Goal: Check status: Check status

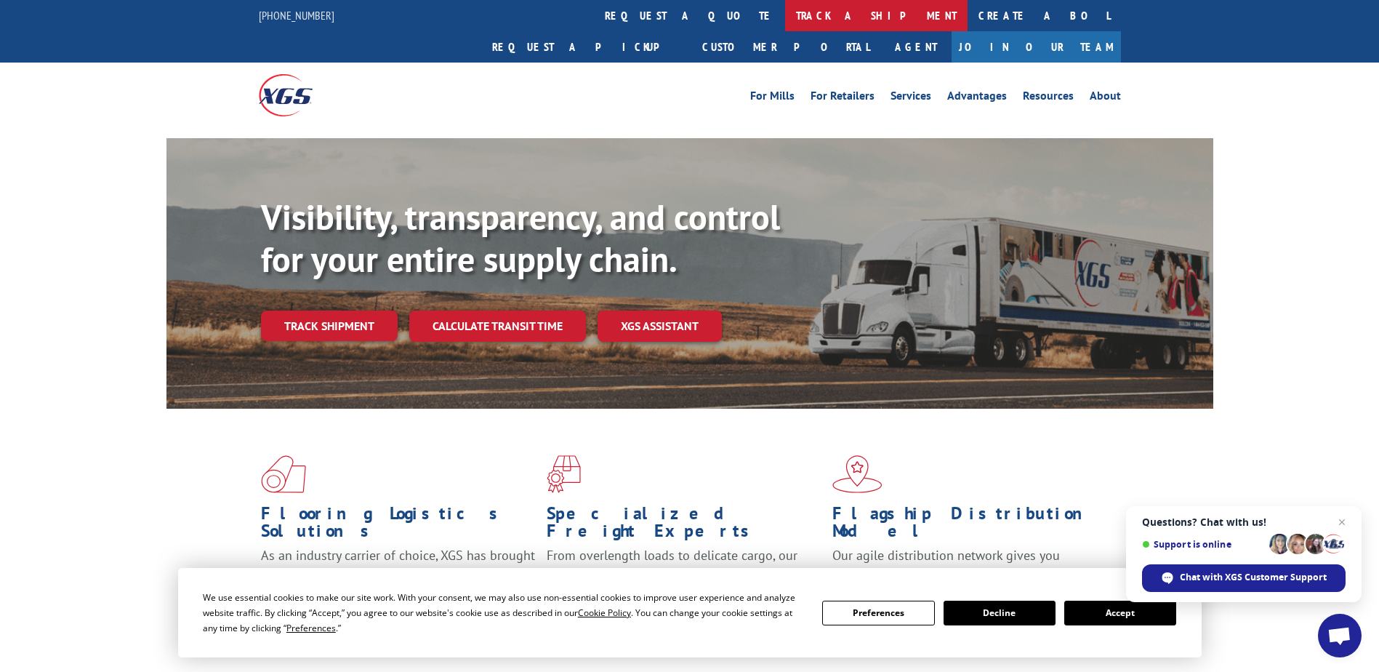
click at [785, 11] on link "track a shipment" at bounding box center [876, 15] width 183 height 31
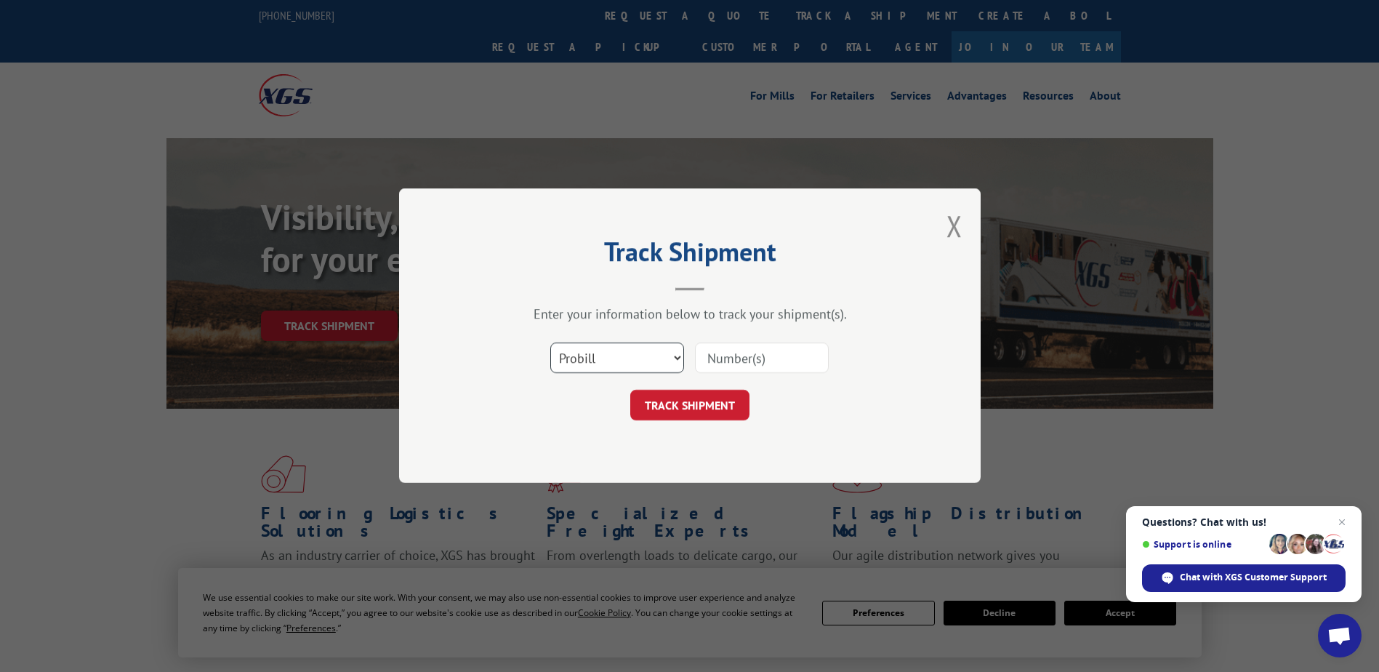
click at [657, 356] on select "Select category... Probill BOL PO" at bounding box center [617, 358] width 134 height 31
click at [550, 343] on select "Select category... Probill BOL PO" at bounding box center [617, 358] width 134 height 31
click at [716, 364] on input at bounding box center [762, 358] width 134 height 31
click at [670, 353] on select "Select category... Probill BOL PO" at bounding box center [617, 358] width 134 height 31
select select "bol"
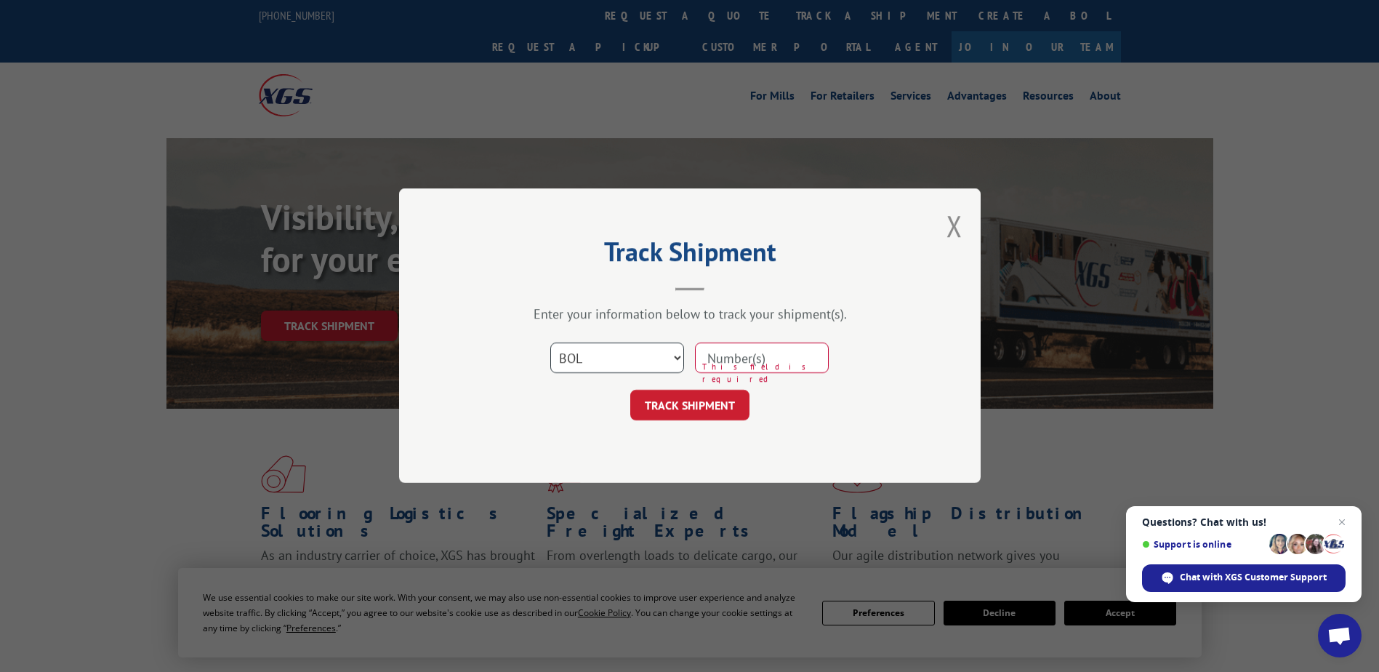
click at [550, 343] on select "Select category... Probill BOL PO" at bounding box center [617, 358] width 134 height 31
click at [735, 357] on input at bounding box center [762, 358] width 134 height 31
type input "2291755"
click at [735, 404] on button "TRACK SHIPMENT" at bounding box center [689, 405] width 119 height 31
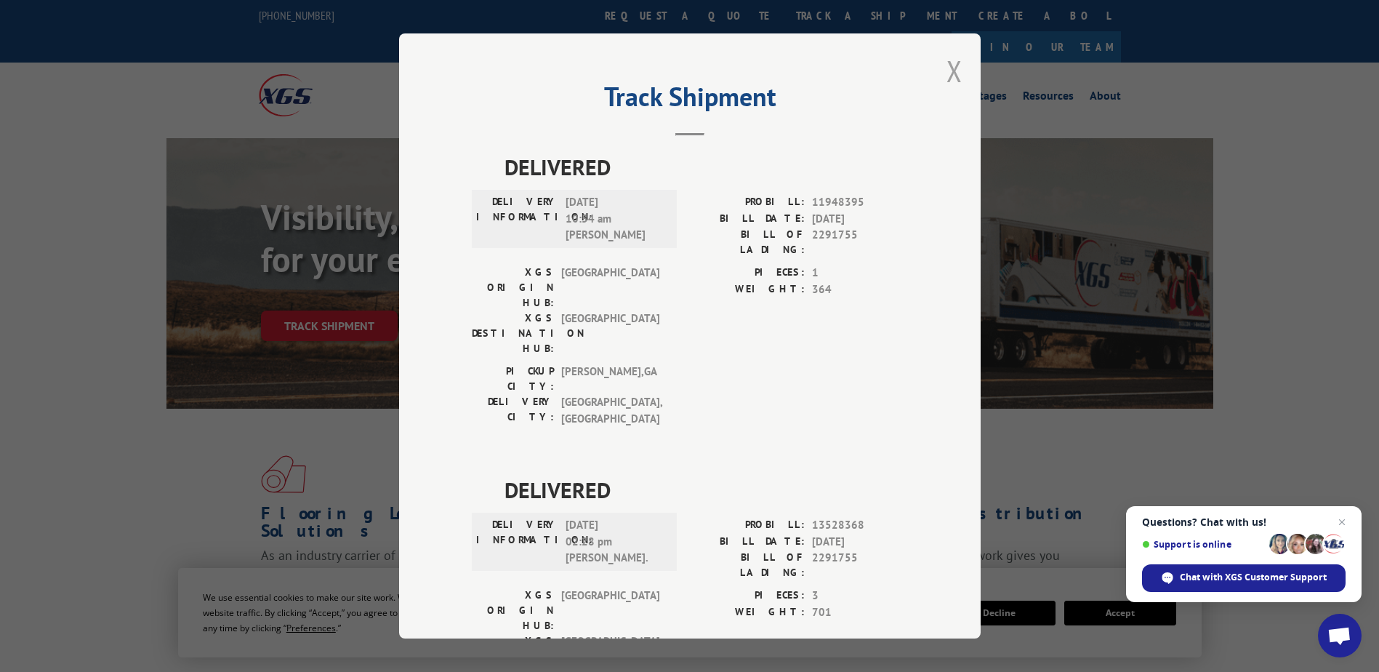
click at [947, 78] on button "Close modal" at bounding box center [955, 71] width 16 height 39
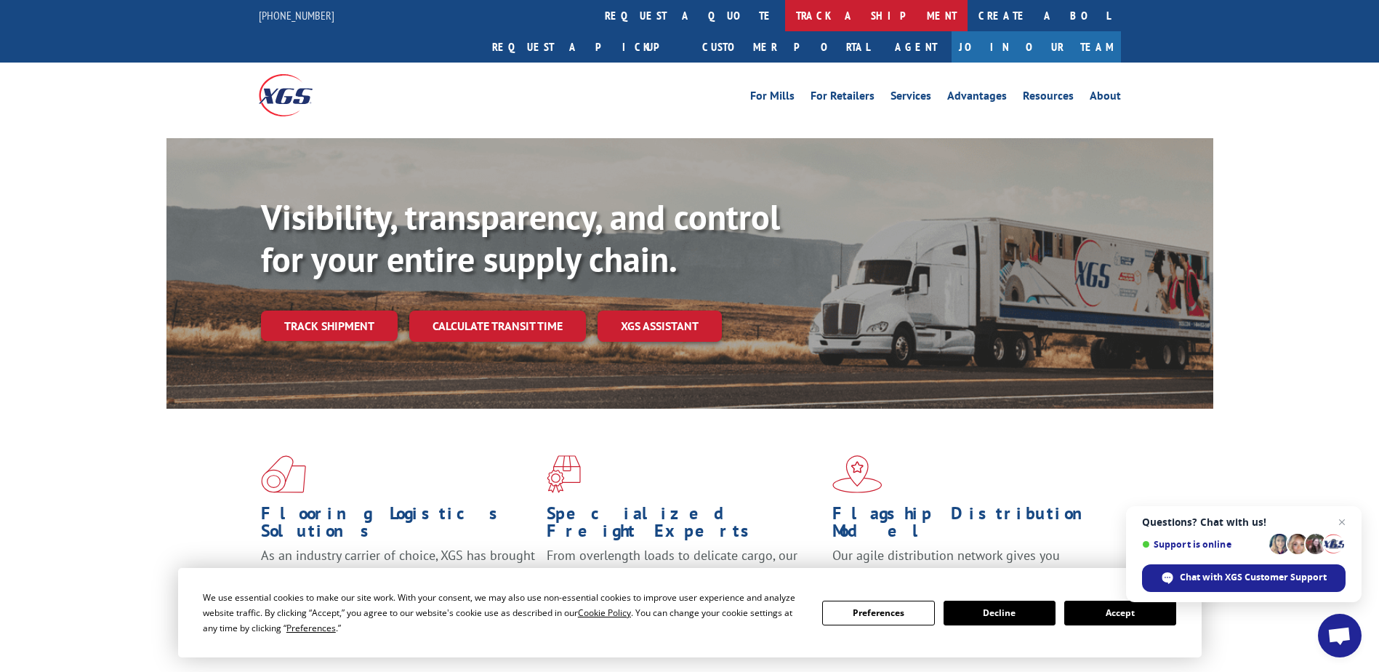
click at [785, 20] on link "track a shipment" at bounding box center [876, 15] width 183 height 31
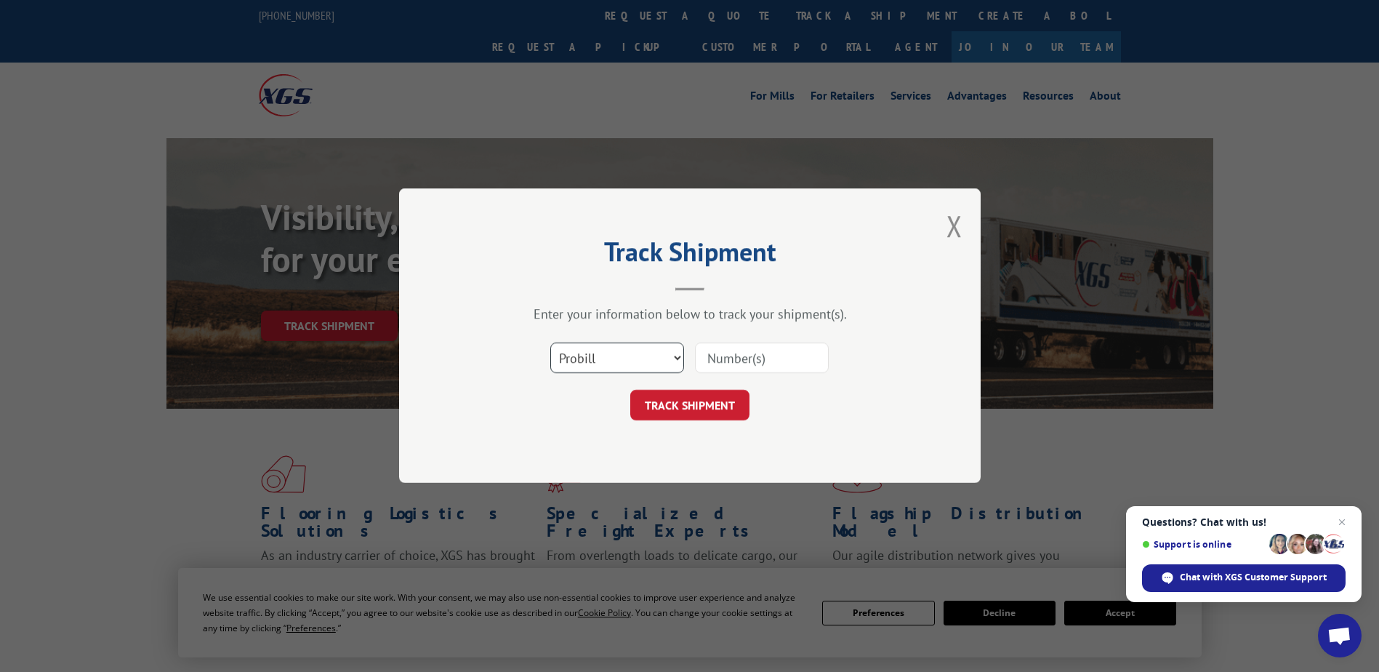
click at [653, 358] on select "Select category... Probill BOL PO" at bounding box center [617, 358] width 134 height 31
click at [550, 343] on select "Select category... Probill BOL PO" at bounding box center [617, 358] width 134 height 31
click at [734, 366] on input at bounding box center [762, 358] width 134 height 31
click at [949, 220] on button "Close modal" at bounding box center [955, 226] width 16 height 39
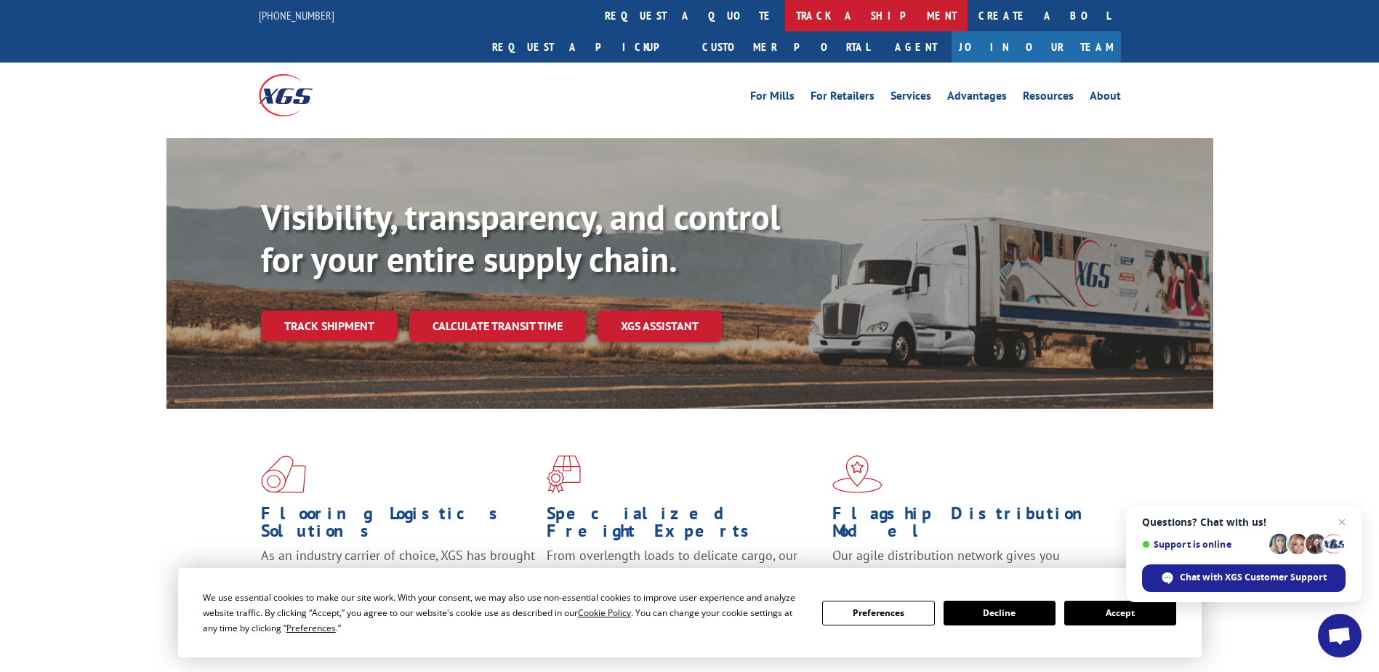
click at [785, 9] on link "track a shipment" at bounding box center [876, 15] width 183 height 31
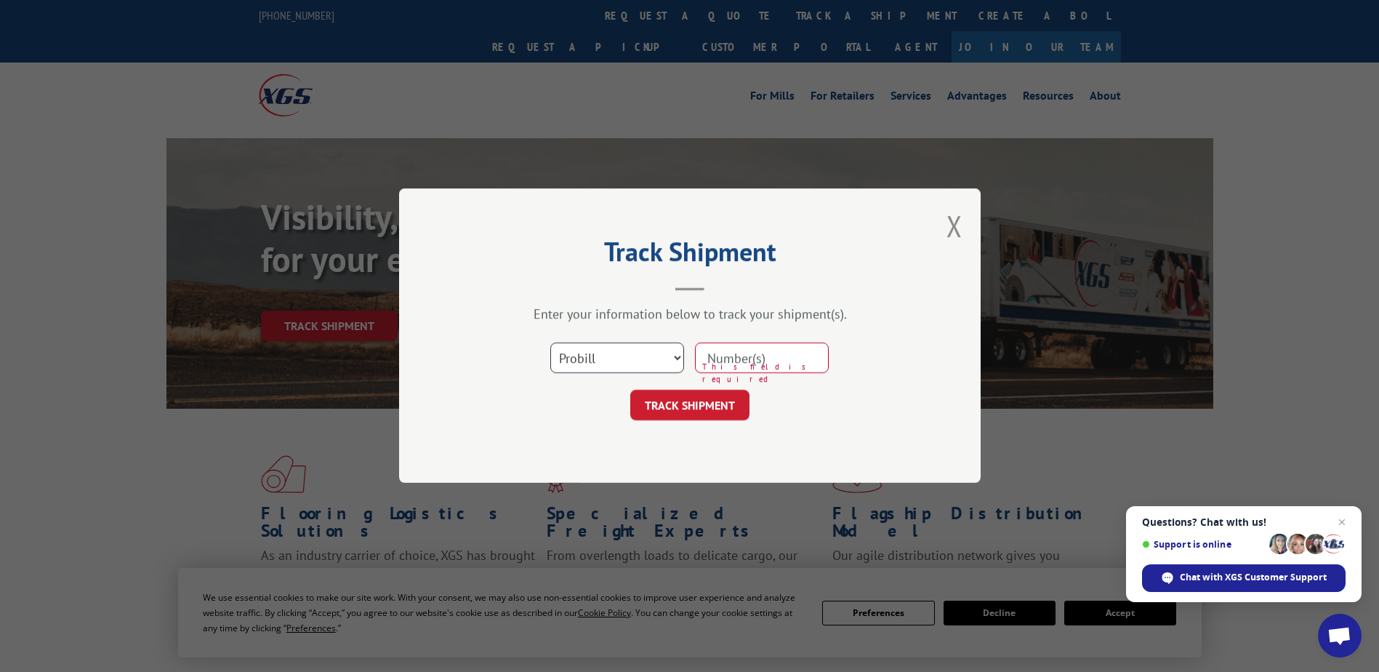
click at [652, 349] on select "Select category... Probill BOL PO" at bounding box center [617, 358] width 134 height 31
click at [788, 364] on input at bounding box center [762, 358] width 134 height 31
click at [597, 354] on select "Select category... Probill BOL PO" at bounding box center [617, 358] width 134 height 31
select select "bol"
click at [550, 343] on select "Select category... Probill BOL PO" at bounding box center [617, 358] width 134 height 31
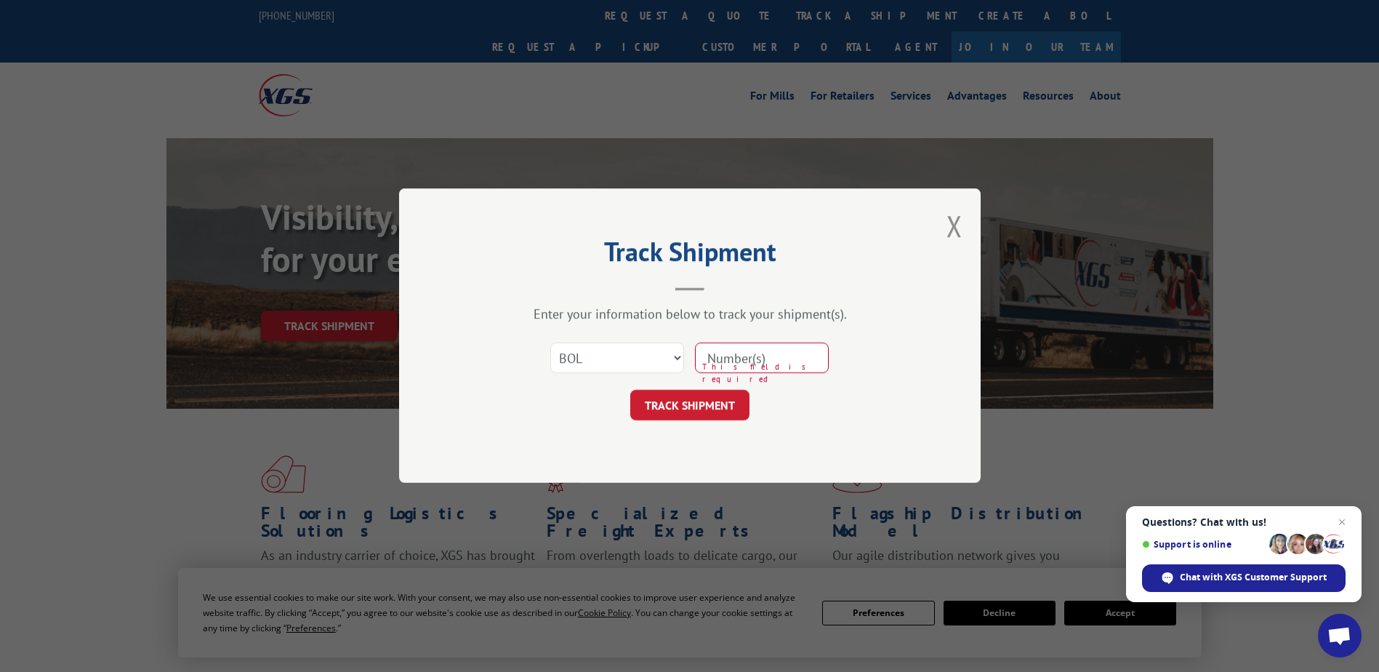
click at [769, 361] on input at bounding box center [762, 358] width 134 height 31
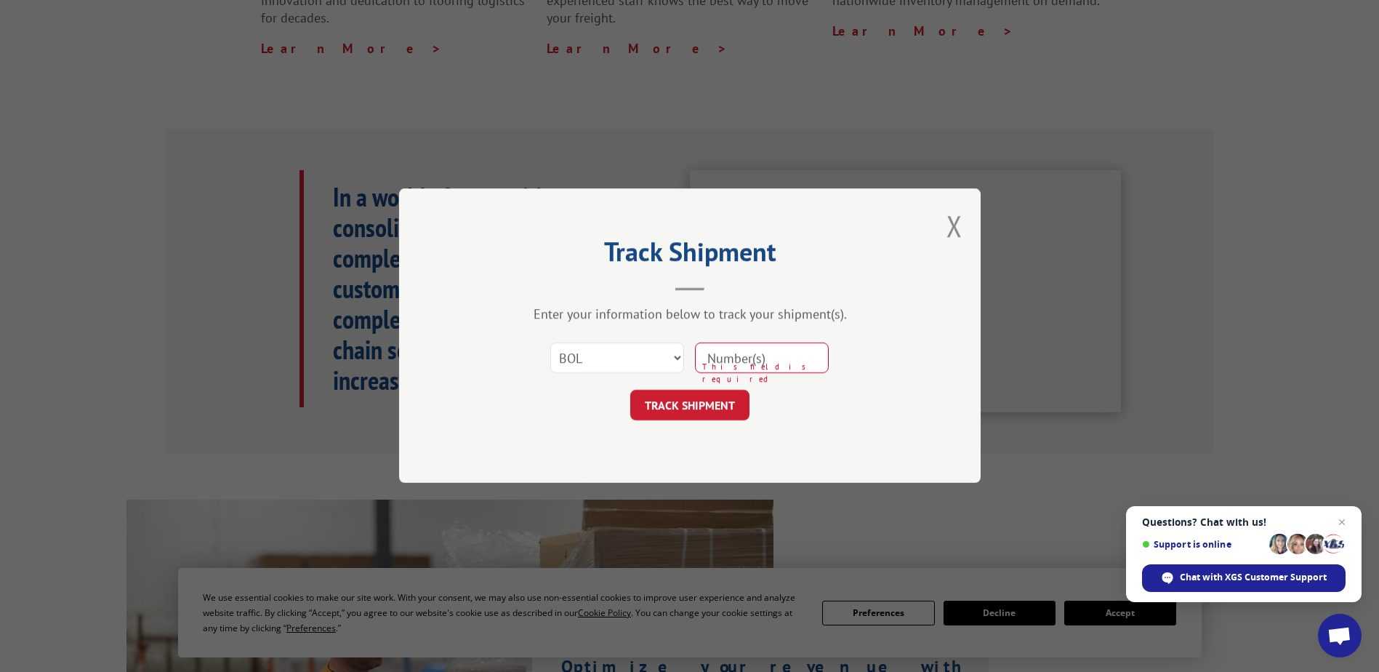
scroll to position [588, 0]
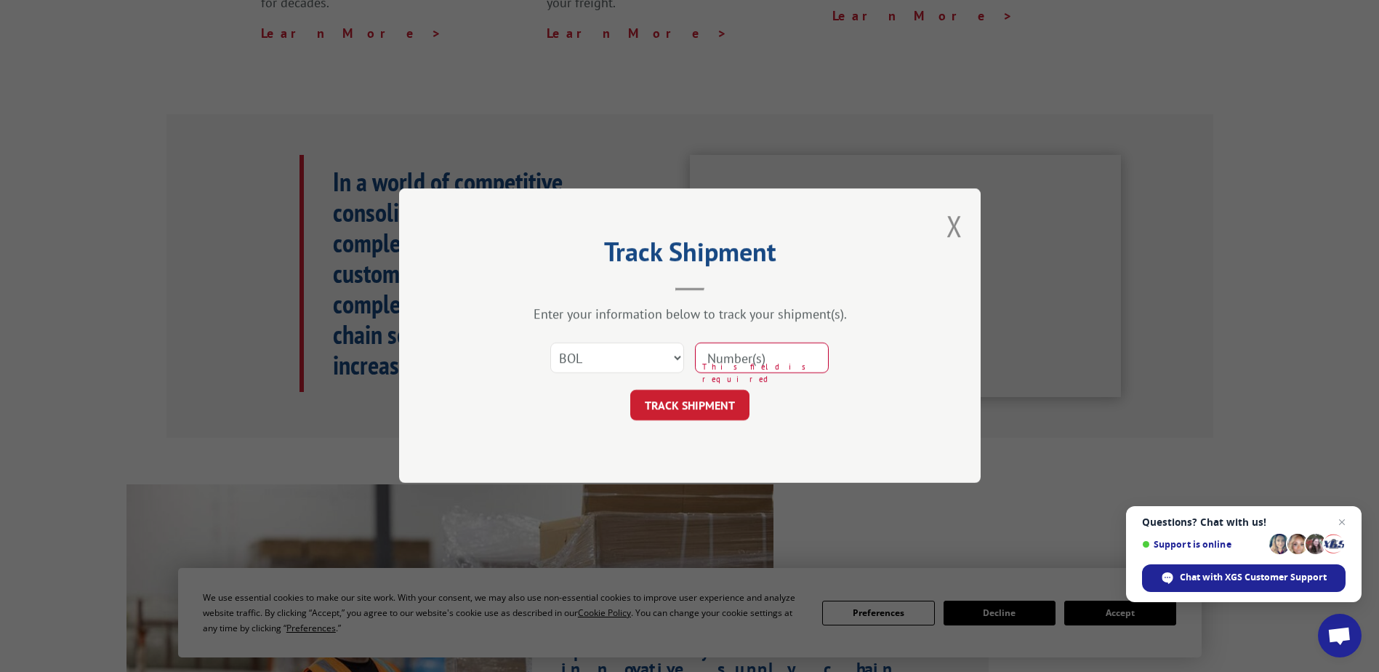
click at [769, 361] on input at bounding box center [762, 358] width 134 height 31
click at [750, 358] on input at bounding box center [762, 358] width 134 height 31
click at [1019, 223] on div "Track Shipment Enter your information below to track your shipment(s). Select c…" at bounding box center [689, 336] width 1379 height 672
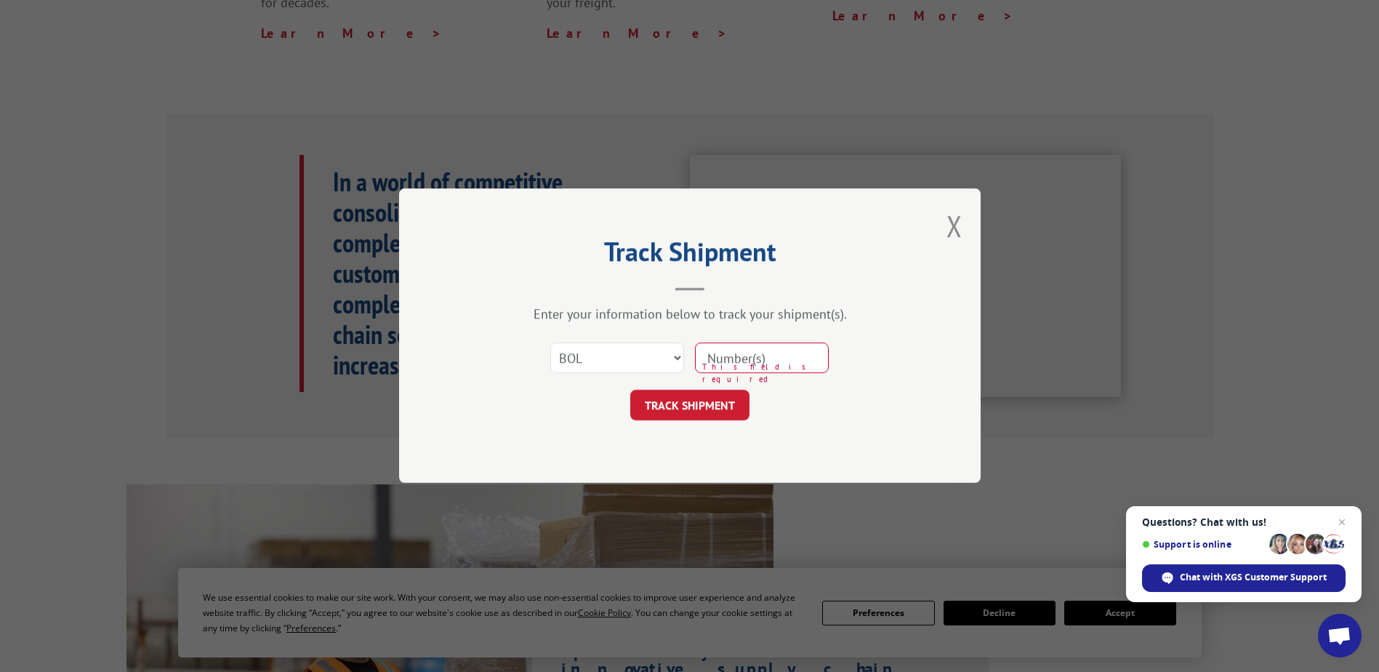
click at [944, 228] on div "Track Shipment Enter your information below to track your shipment(s). Select c…" at bounding box center [690, 335] width 582 height 295
click at [950, 231] on button "Close modal" at bounding box center [955, 226] width 16 height 39
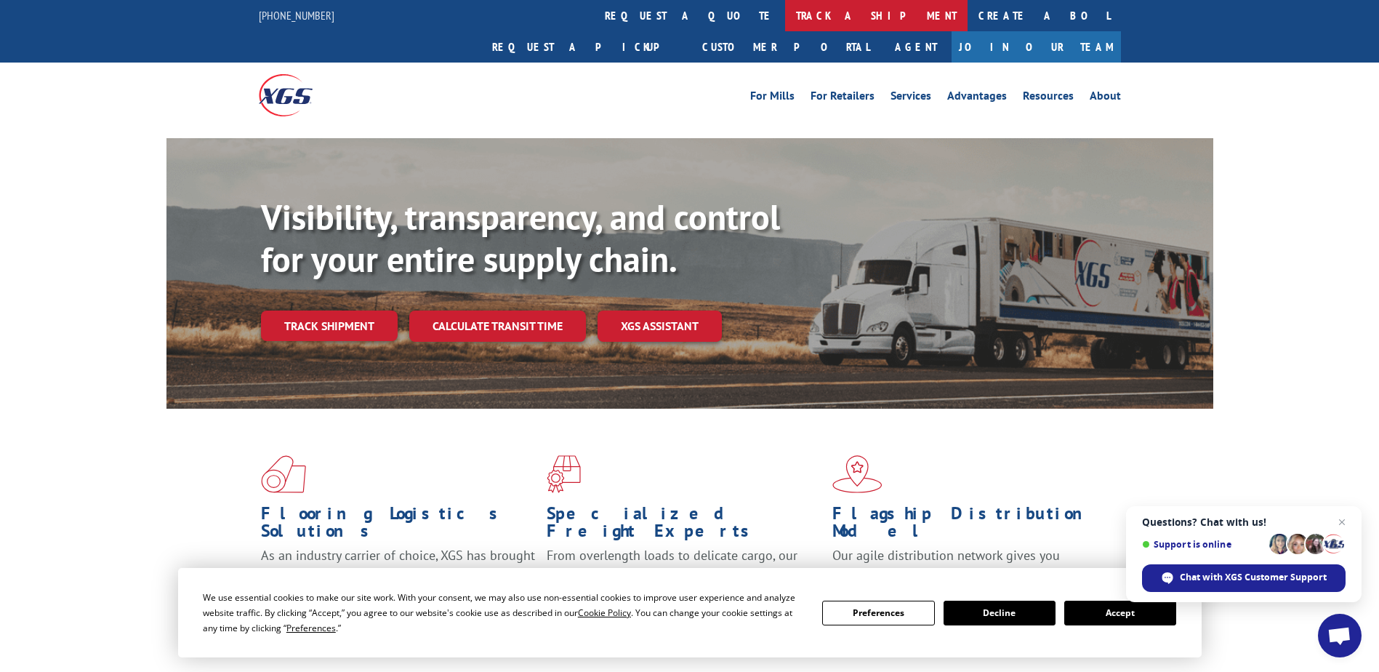
click at [785, 30] on link "track a shipment" at bounding box center [876, 15] width 183 height 31
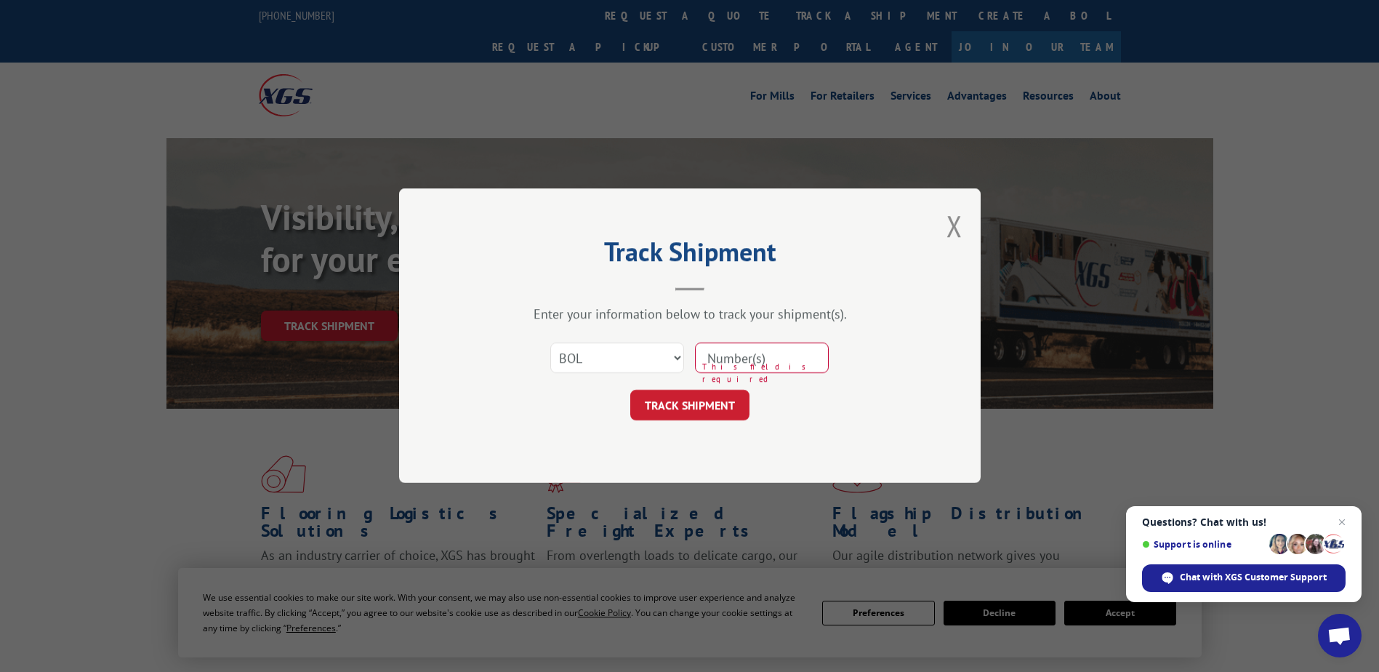
click at [780, 362] on input at bounding box center [762, 358] width 134 height 31
click at [950, 236] on button "Close modal" at bounding box center [955, 226] width 16 height 39
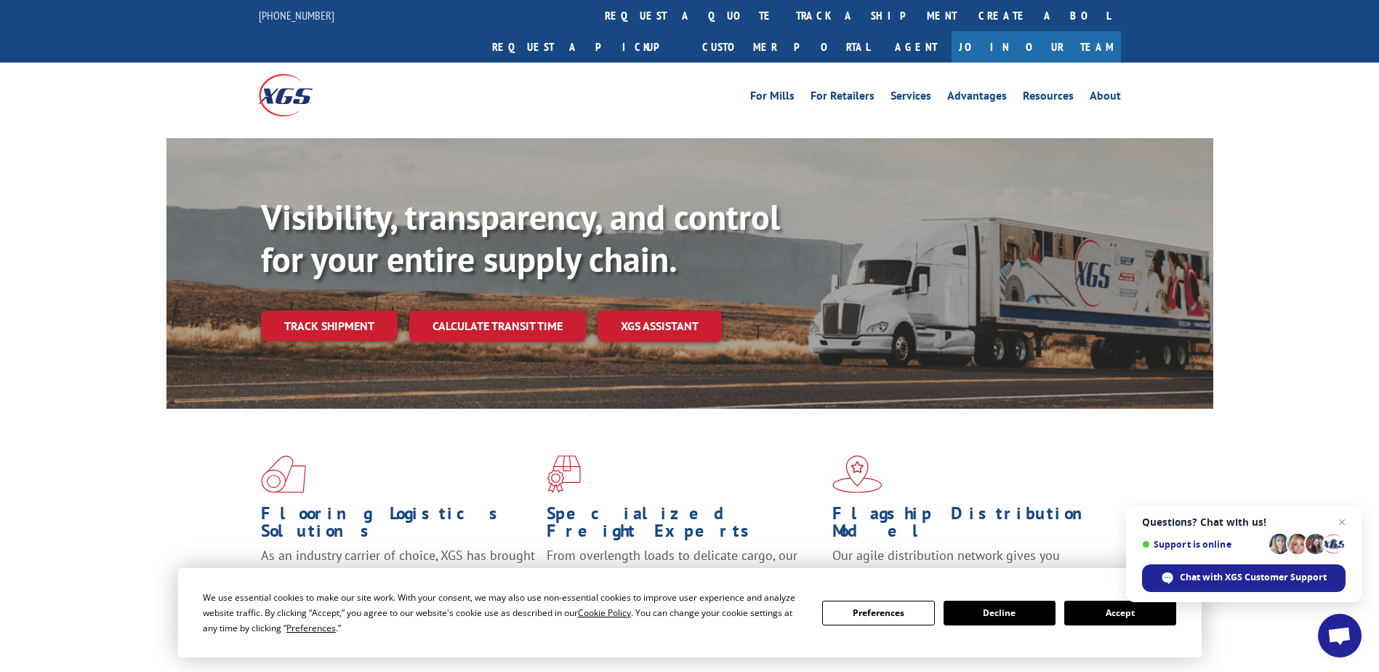
click at [785, 21] on link "track a shipment" at bounding box center [876, 15] width 183 height 31
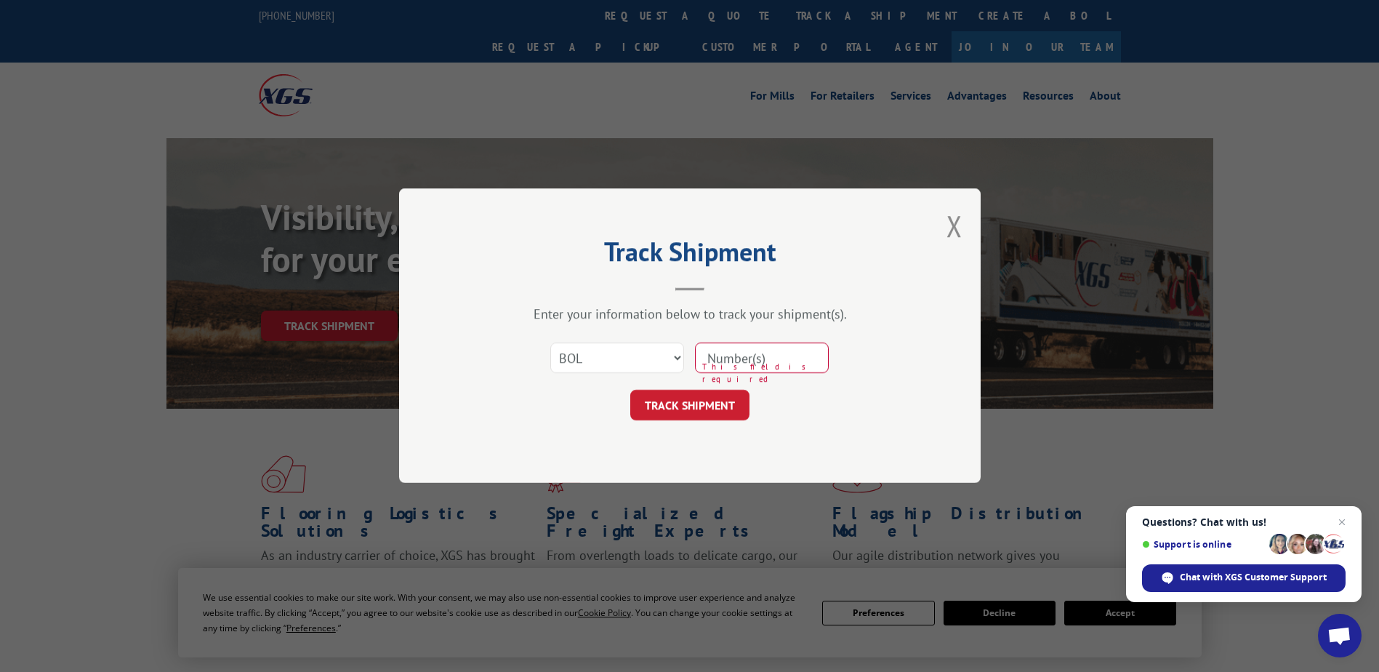
click at [756, 376] on span "This field is required" at bounding box center [765, 373] width 127 height 24
click at [746, 360] on input at bounding box center [762, 358] width 134 height 31
type input "2293956"
click at [737, 399] on button "TRACK SHIPMENT" at bounding box center [689, 405] width 119 height 31
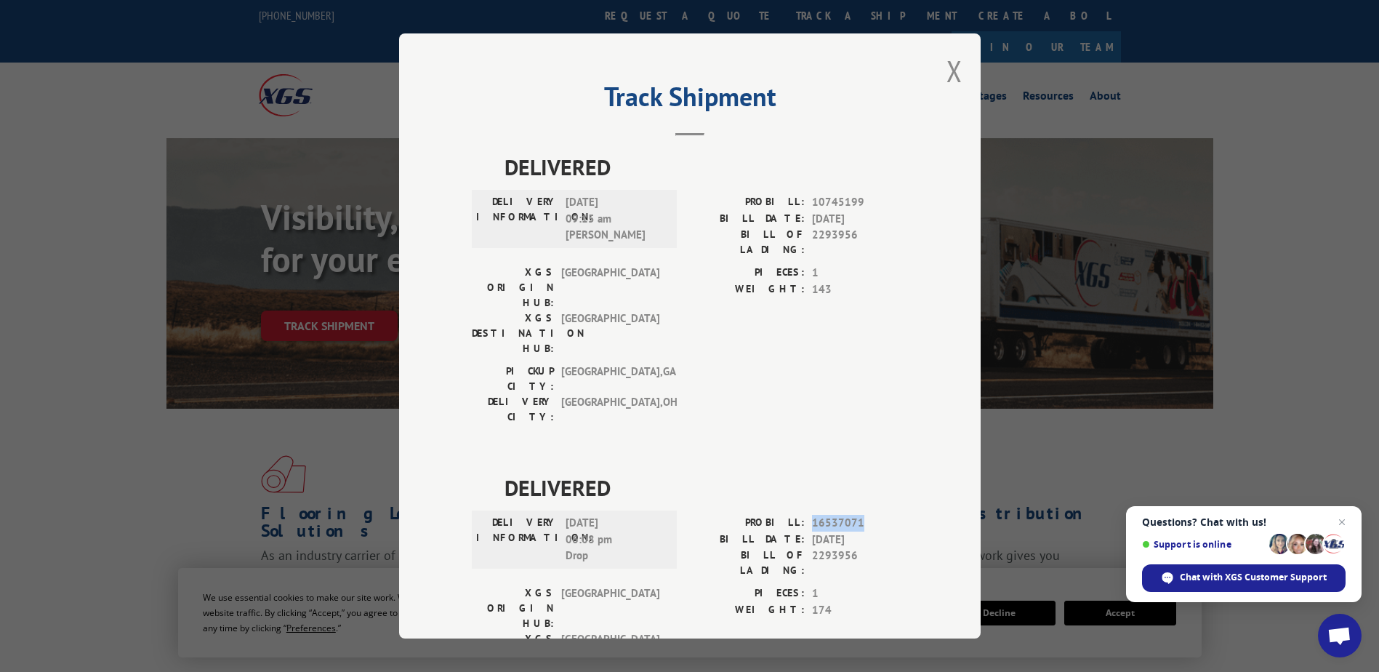
drag, startPoint x: 807, startPoint y: 438, endPoint x: 867, endPoint y: 437, distance: 59.6
click at [867, 515] on span "16537071" at bounding box center [860, 523] width 96 height 17
drag, startPoint x: 867, startPoint y: 437, endPoint x: 853, endPoint y: 438, distance: 13.8
copy span "16537071"
click at [957, 76] on div "Track Shipment DELIVERED DELIVERY INFORMATION: [DATE] 09:15 am [PERSON_NAME] PR…" at bounding box center [690, 335] width 582 height 605
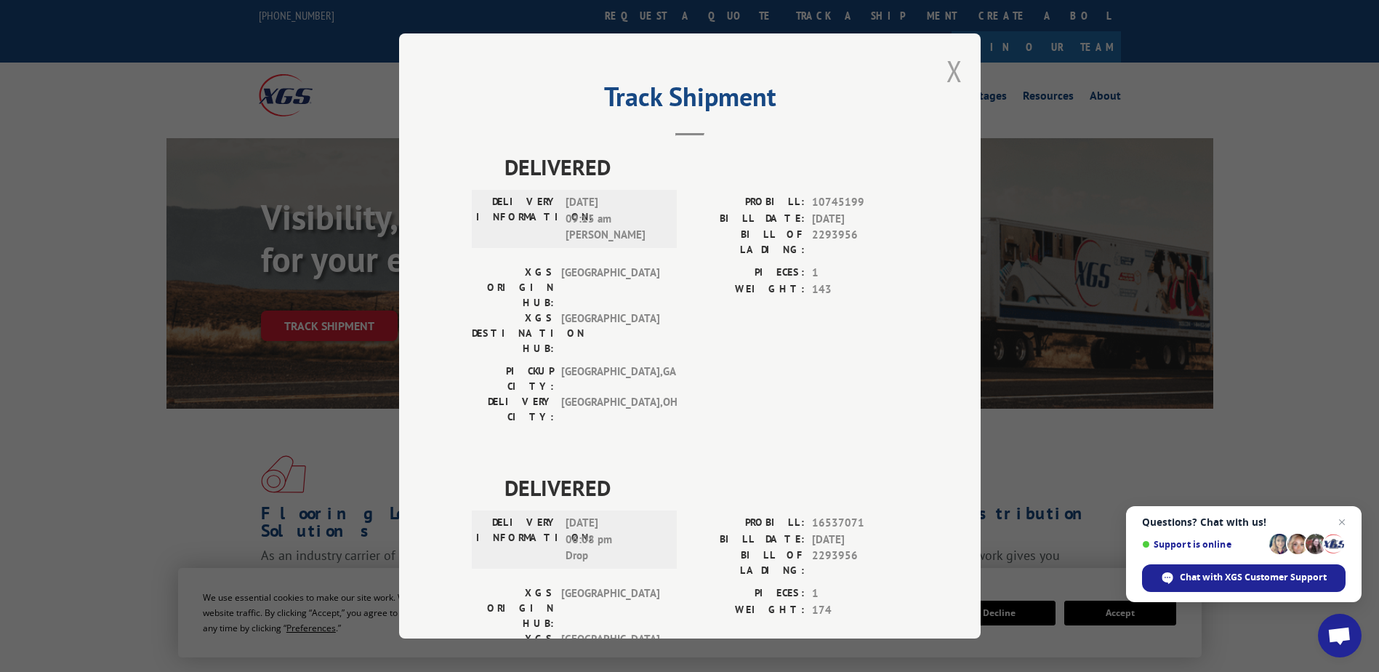
click at [953, 78] on button "Close modal" at bounding box center [955, 71] width 16 height 39
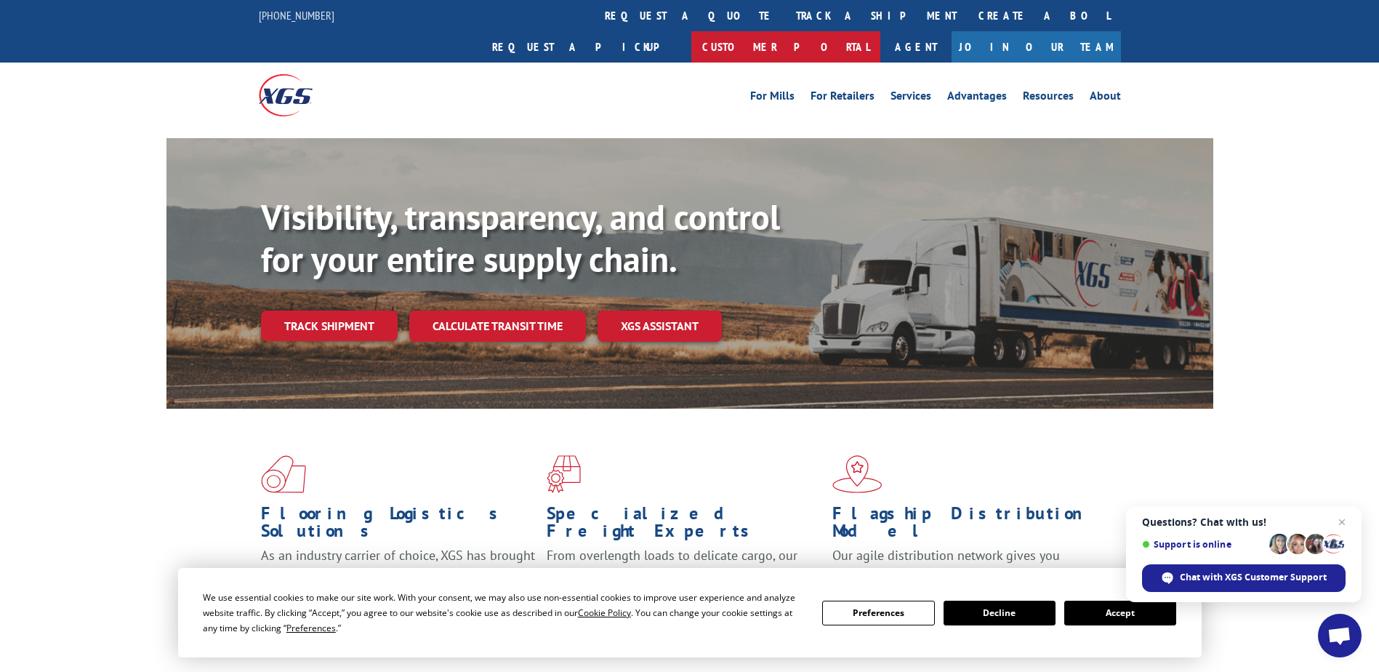
click at [881, 31] on link "Customer Portal" at bounding box center [786, 46] width 189 height 31
click at [785, 23] on link "track a shipment" at bounding box center [876, 15] width 183 height 31
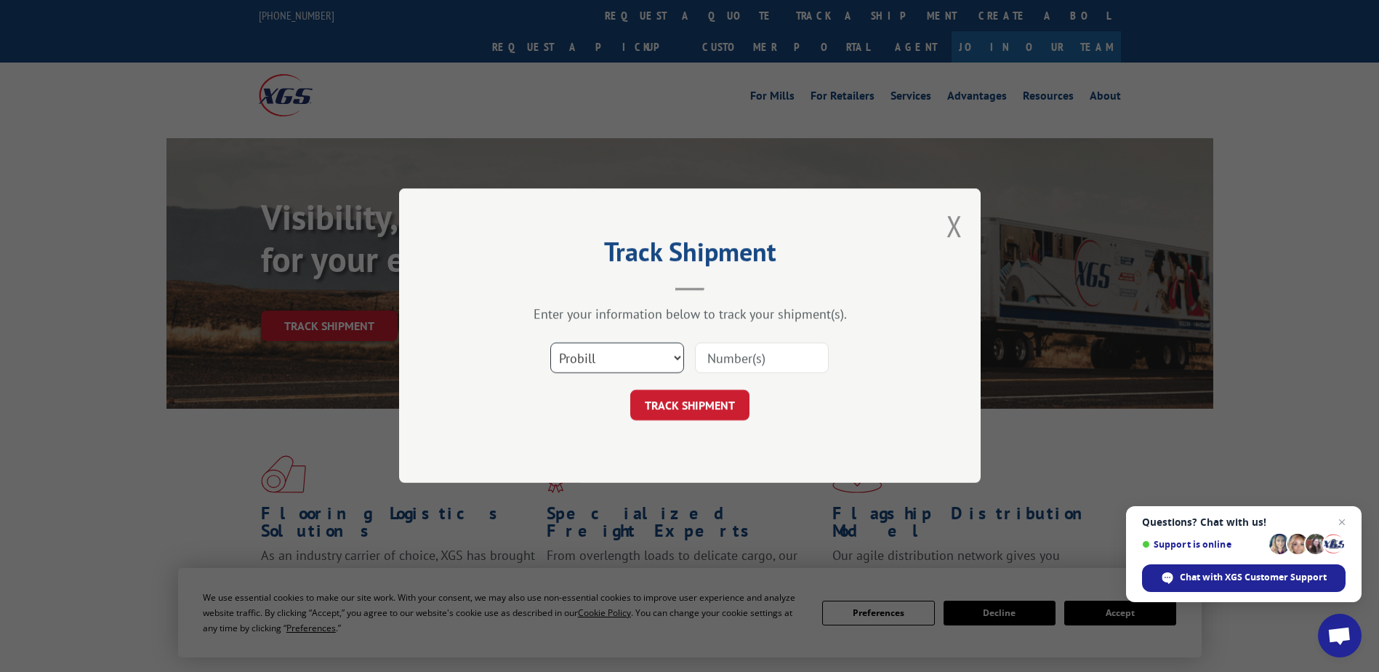
click at [666, 348] on select "Select category... Probill BOL PO" at bounding box center [617, 358] width 134 height 31
click at [657, 363] on select "Select category... Probill BOL PO" at bounding box center [617, 358] width 134 height 31
click at [550, 343] on select "Select category... Probill BOL PO" at bounding box center [617, 358] width 134 height 31
click at [604, 358] on select "Select category... Probill BOL PO" at bounding box center [617, 358] width 134 height 31
select select "bol"
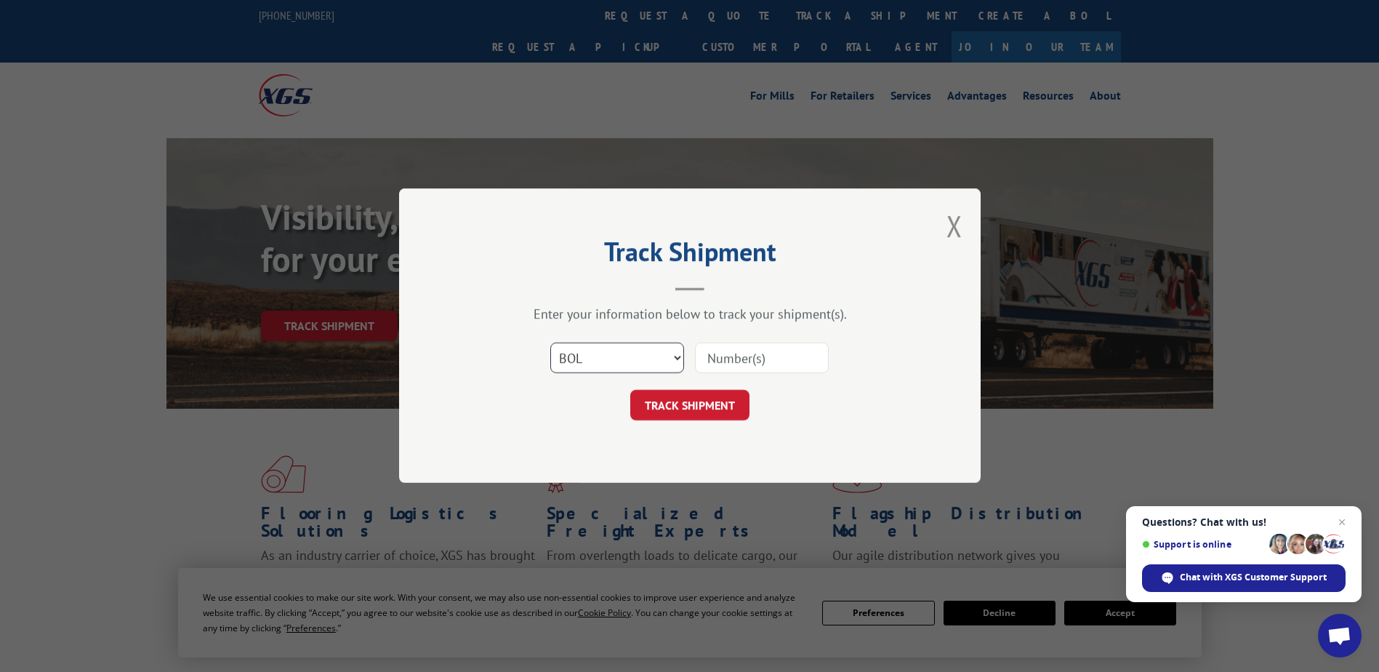
click at [550, 343] on select "Select category... Probill BOL PO" at bounding box center [617, 358] width 134 height 31
click at [717, 366] on input at bounding box center [762, 358] width 134 height 31
type input "2293939"
click at [728, 409] on button "TRACK SHIPMENT" at bounding box center [689, 405] width 119 height 31
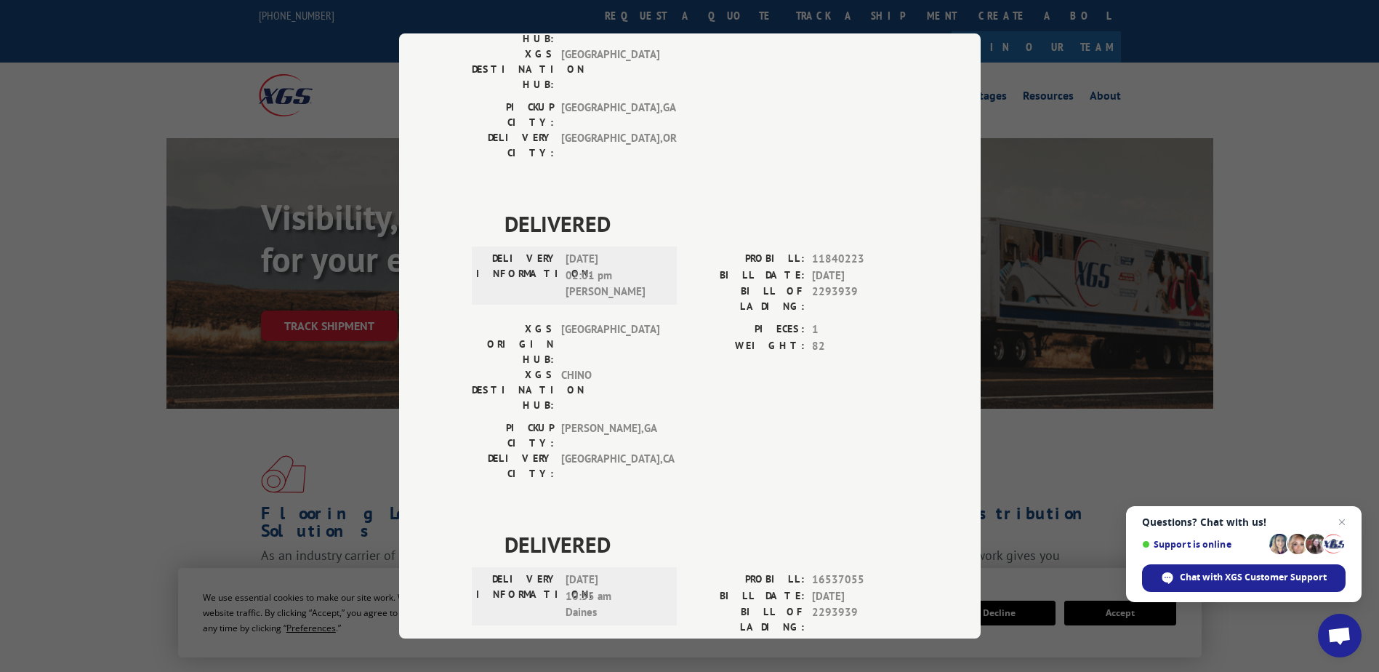
scroll to position [288, 0]
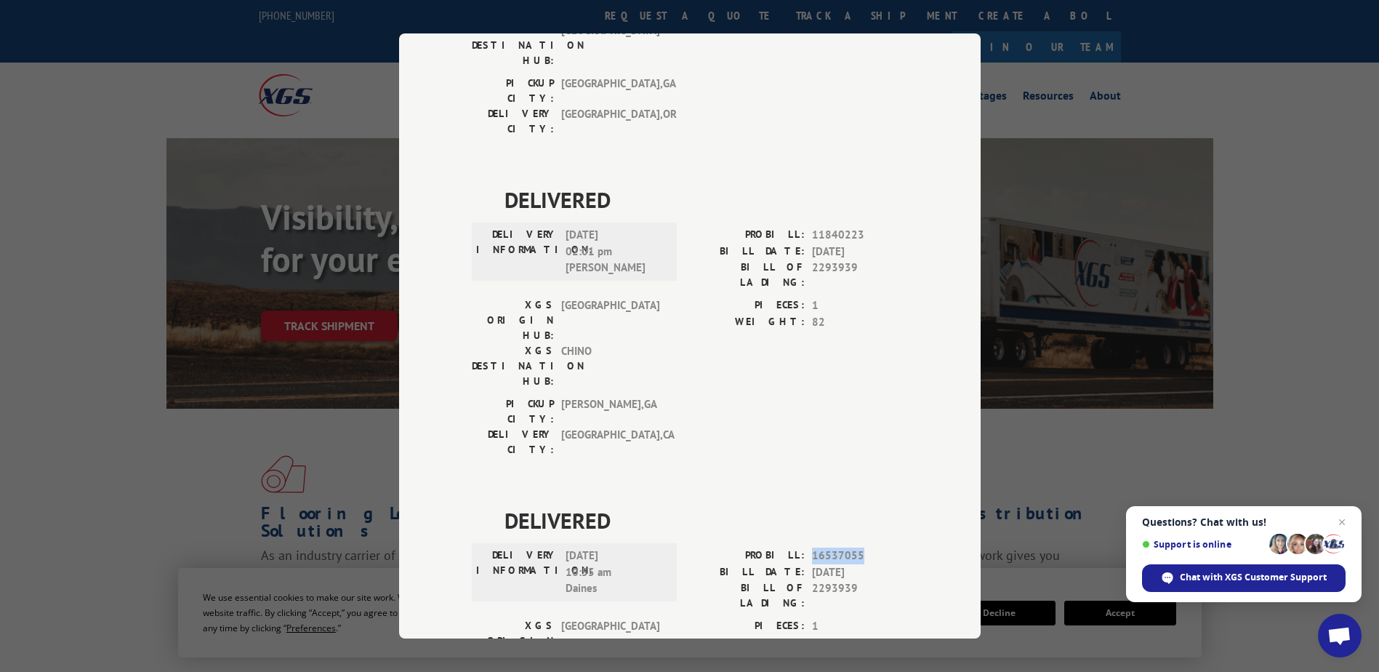
drag, startPoint x: 803, startPoint y: 391, endPoint x: 866, endPoint y: 389, distance: 63.3
click at [866, 548] on div "PROBILL: 16537055" at bounding box center [799, 556] width 218 height 17
drag, startPoint x: 866, startPoint y: 389, endPoint x: 843, endPoint y: 390, distance: 23.3
copy span "16537055"
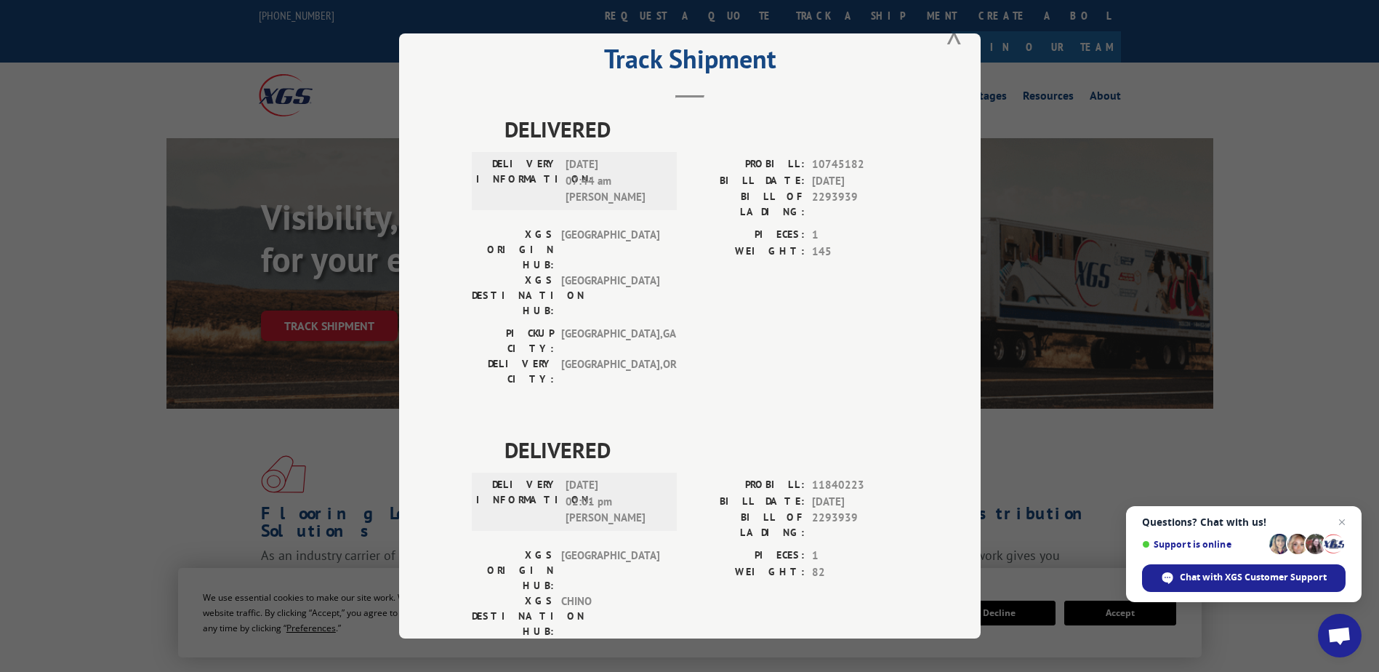
scroll to position [0, 0]
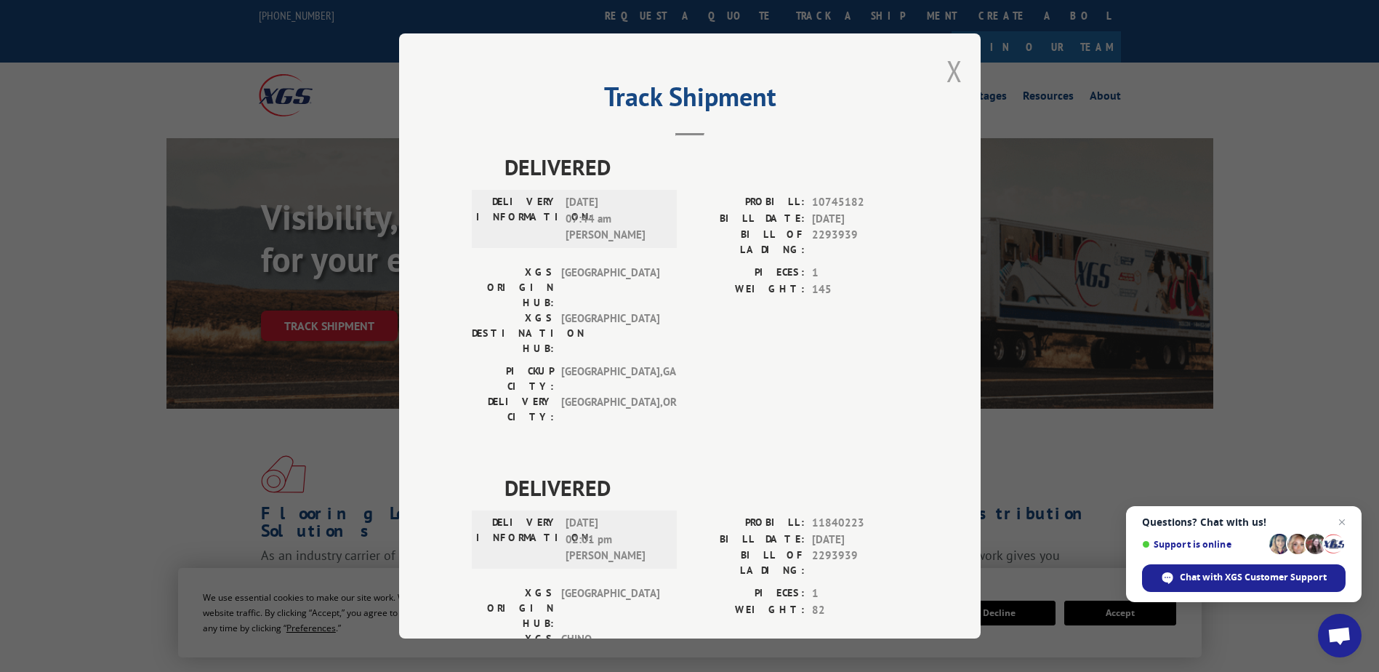
click at [953, 71] on button "Close modal" at bounding box center [955, 71] width 16 height 39
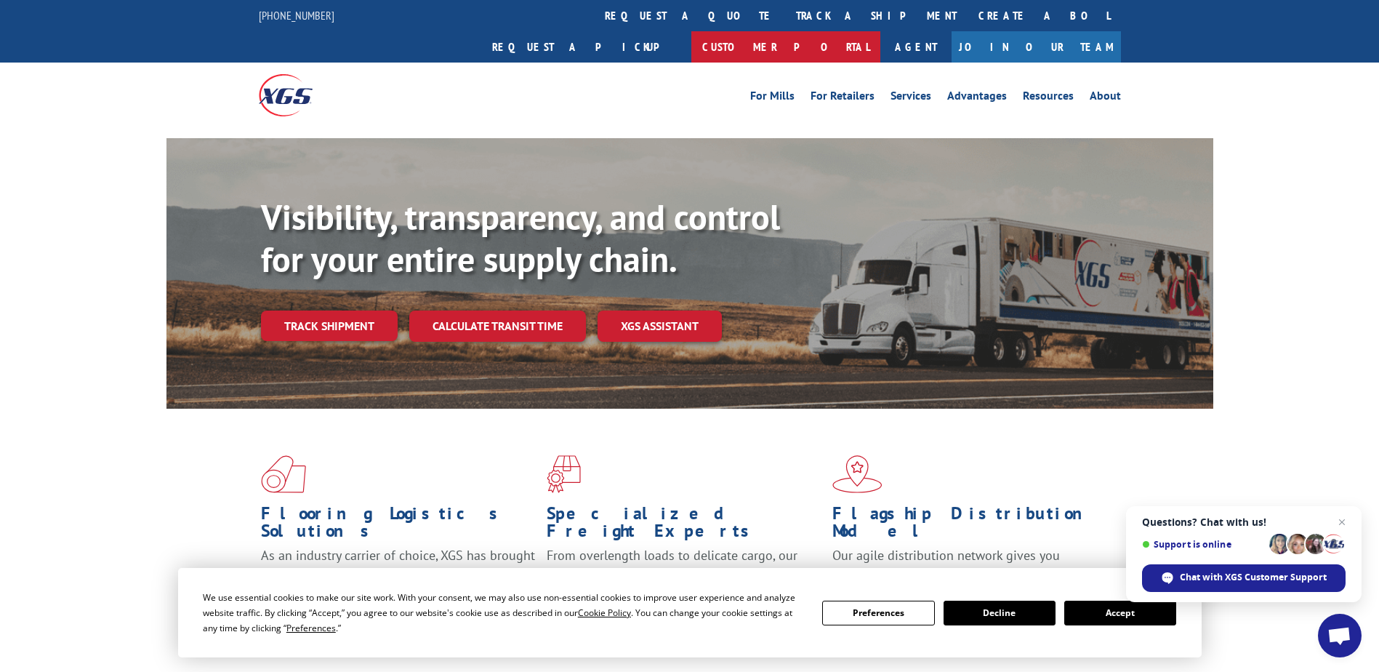
click at [881, 31] on link "Customer Portal" at bounding box center [786, 46] width 189 height 31
